Goal: Transaction & Acquisition: Purchase product/service

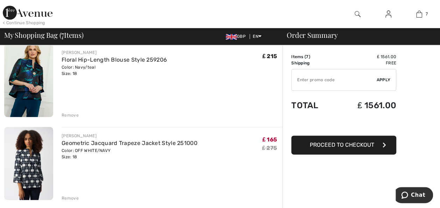
scroll to position [383, 0]
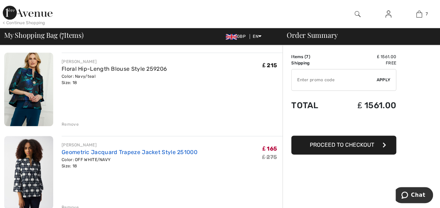
click at [189, 153] on link "Geometric Jacquard Trapeze Jacket Style 251000" at bounding box center [130, 152] width 136 height 7
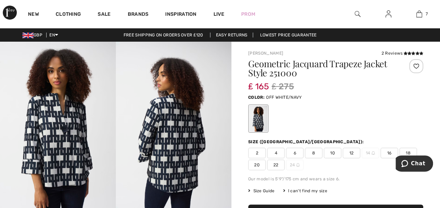
click at [78, 155] on img at bounding box center [58, 128] width 116 height 173
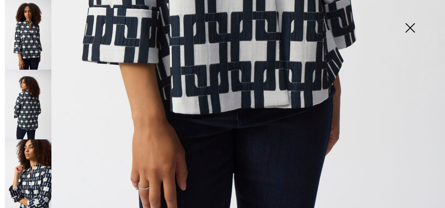
scroll to position [451, 0]
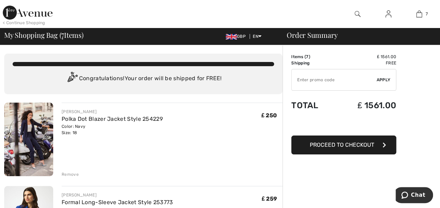
click at [33, 132] on img at bounding box center [28, 138] width 49 height 73
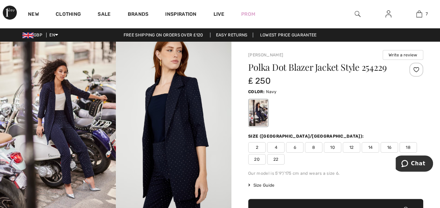
click at [192, 132] on img at bounding box center [174, 129] width 116 height 174
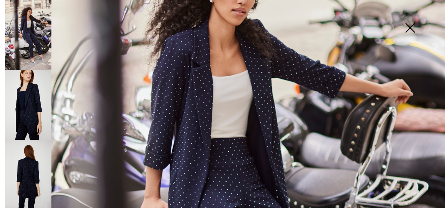
scroll to position [177, 0]
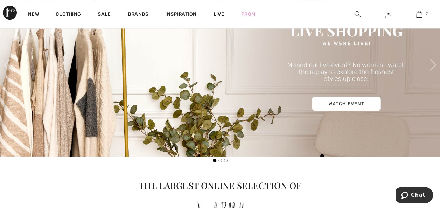
scroll to position [289, 0]
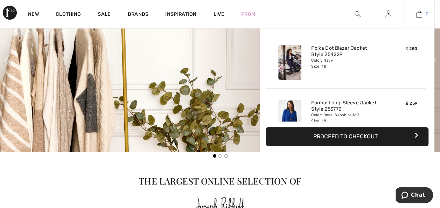
click at [419, 14] on img at bounding box center [419, 14] width 6 height 8
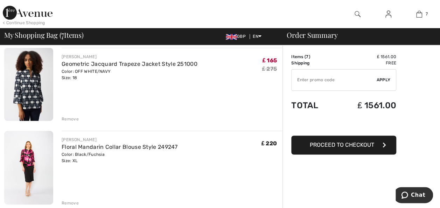
scroll to position [522, 0]
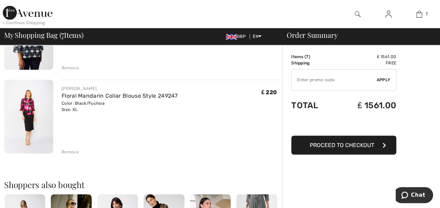
click at [76, 153] on div "Remove" at bounding box center [70, 151] width 17 height 6
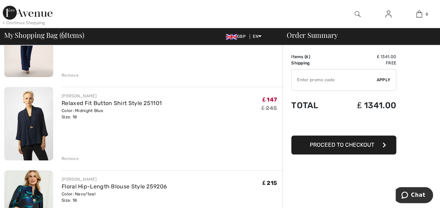
scroll to position [251, 0]
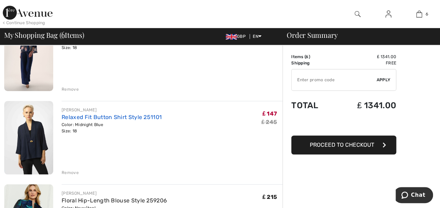
click at [147, 119] on link "Relaxed Fit Button Shirt Style 251101" at bounding box center [112, 117] width 100 height 7
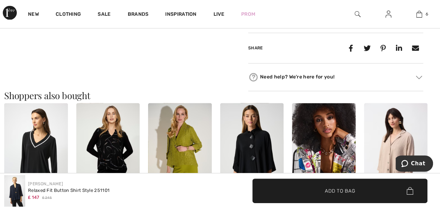
scroll to position [574, 0]
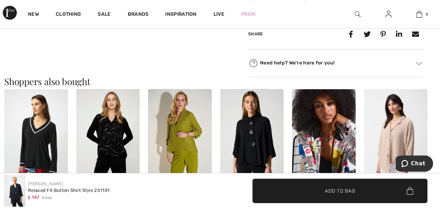
click at [147, 202] on div "Joseph Ribkoff Relaxed Fit Button Shirt Style 251101 ₤ 147 ₤ 245" at bounding box center [110, 190] width 212 height 31
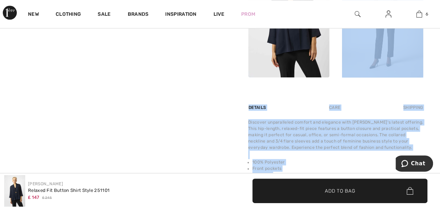
drag, startPoint x: 258, startPoint y: 73, endPoint x: 314, endPoint y: -23, distance: 111.1
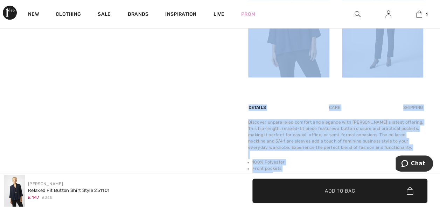
scroll to position [249, 0]
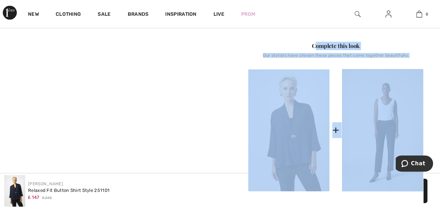
click at [23, 192] on img at bounding box center [14, 190] width 21 height 31
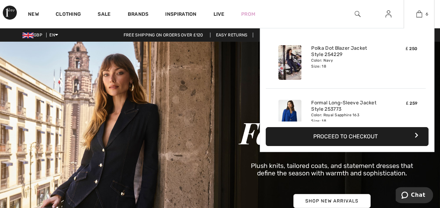
click at [418, 19] on div "6 Added to Bag [PERSON_NAME] Polka Dot Blazer Jacket Style 254229 ₤ 250 Color: …" at bounding box center [418, 14] width 31 height 28
click at [382, 132] on button "Proceed to Checkout" at bounding box center [347, 136] width 163 height 19
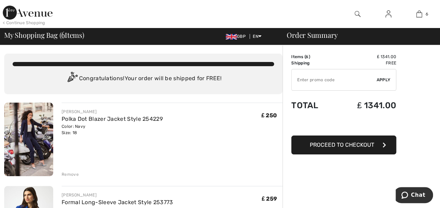
click at [73, 174] on div "Remove" at bounding box center [70, 174] width 17 height 6
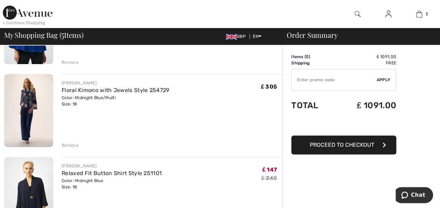
scroll to position [102, 0]
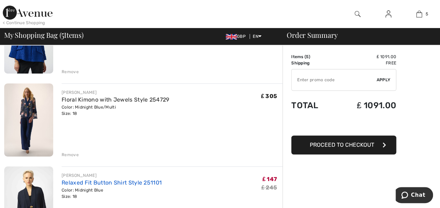
click at [151, 184] on link "Relaxed Fit Button Shirt Style 251101" at bounding box center [112, 182] width 100 height 7
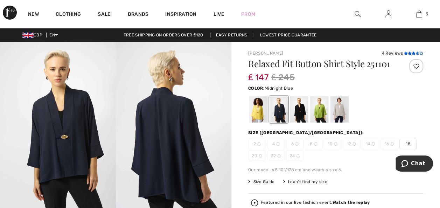
click at [418, 54] on icon at bounding box center [416, 52] width 3 height 3
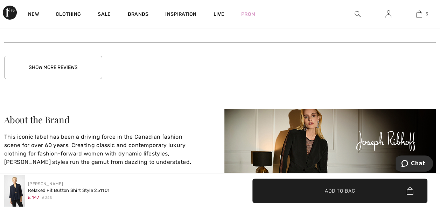
scroll to position [1349, 0]
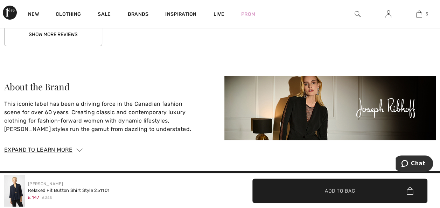
click at [63, 38] on button "Show More Reviews" at bounding box center [53, 34] width 98 height 23
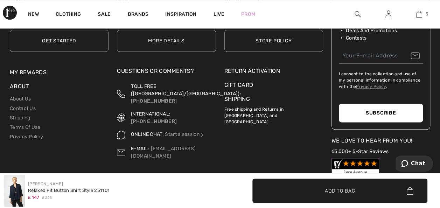
scroll to position [1803, 0]
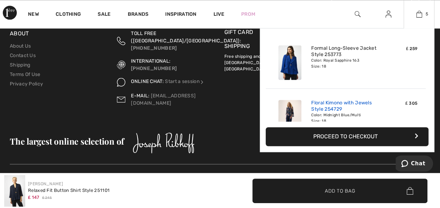
click at [334, 100] on link "Floral Kimono with Jewels Style 254729" at bounding box center [345, 106] width 69 height 13
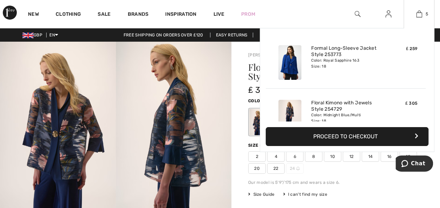
click at [374, 139] on button "Proceed to Checkout" at bounding box center [347, 136] width 163 height 19
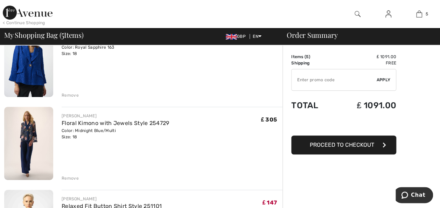
scroll to position [107, 0]
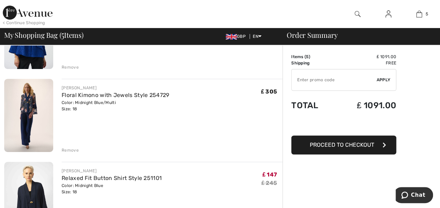
click at [77, 149] on div "Remove" at bounding box center [70, 150] width 17 height 6
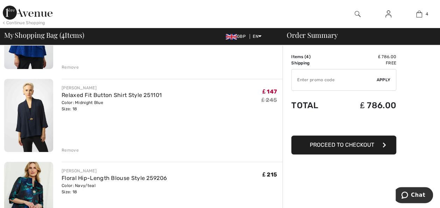
click at [44, 121] on img at bounding box center [28, 115] width 49 height 73
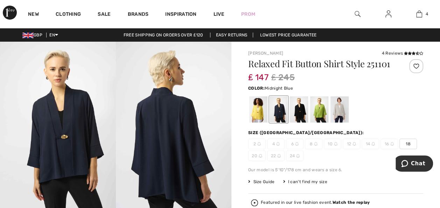
click at [213, 137] on img at bounding box center [174, 128] width 116 height 173
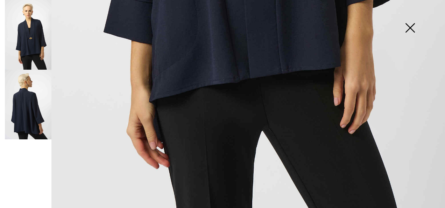
scroll to position [451, 0]
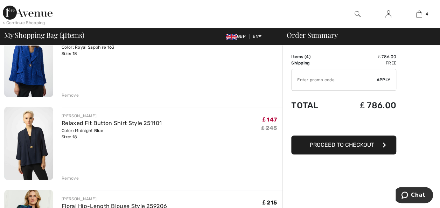
scroll to position [98, 0]
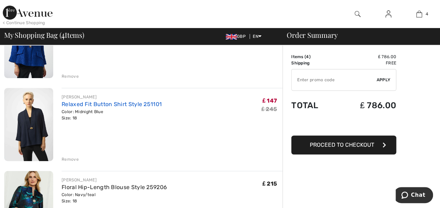
click at [88, 104] on link "Relaxed Fit Button Shirt Style 251101" at bounding box center [112, 104] width 100 height 7
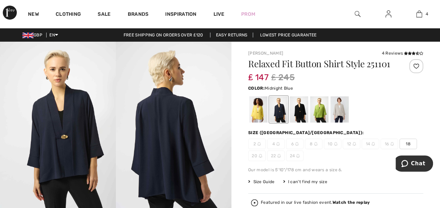
click at [204, 175] on img at bounding box center [174, 128] width 116 height 173
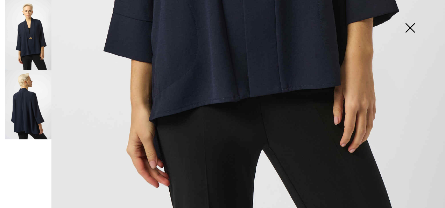
scroll to position [451, 0]
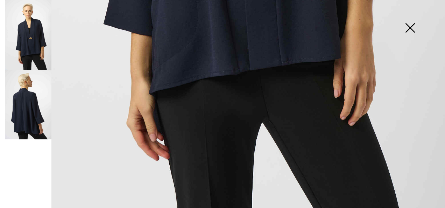
click at [34, 51] on img at bounding box center [28, 35] width 47 height 70
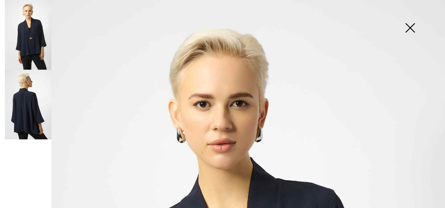
scroll to position [0, 0]
